Goal: Navigation & Orientation: Understand site structure

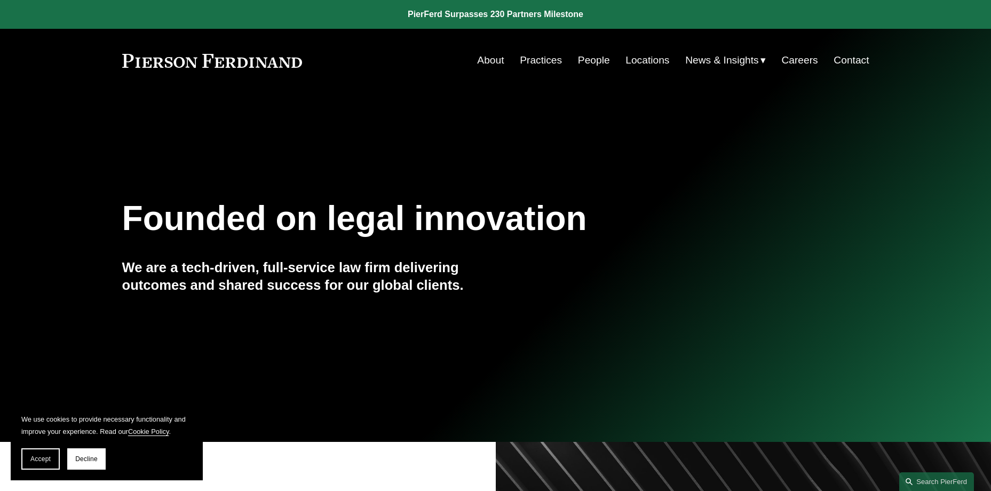
click at [495, 59] on link "About" at bounding box center [490, 60] width 27 height 20
click at [83, 457] on span "Decline" at bounding box center [86, 458] width 22 height 7
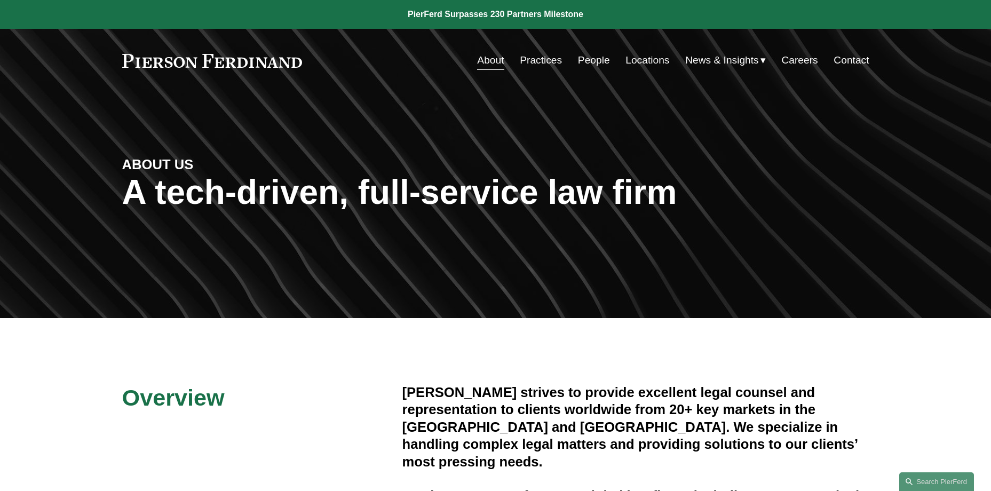
click at [524, 62] on link "Practices" at bounding box center [541, 60] width 42 height 20
